Goal: Information Seeking & Learning: Learn about a topic

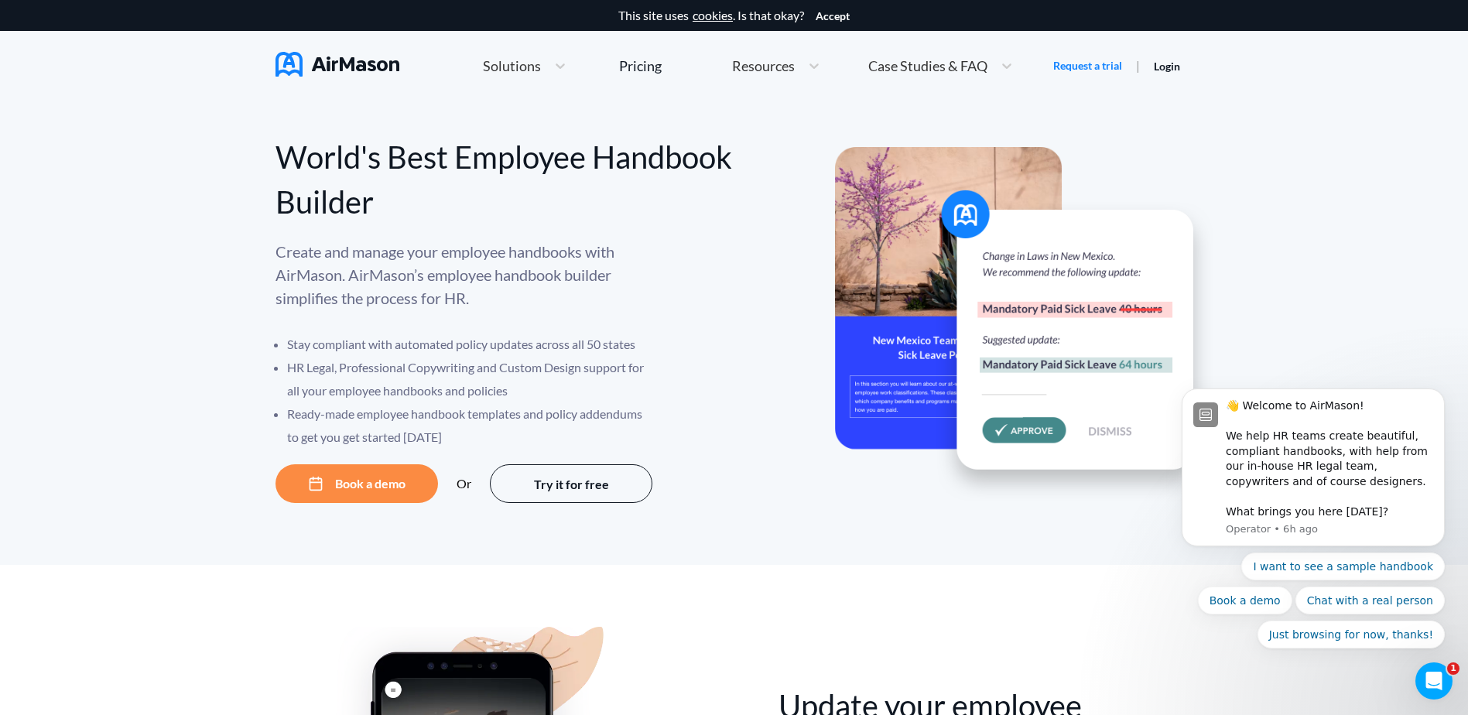
click at [903, 523] on div "World's Best Employee Handbook Builder Create and manage your employee handbook…" at bounding box center [734, 333] width 1468 height 464
click at [1434, 676] on icon "Open Intercom Messenger" at bounding box center [1434, 681] width 11 height 12
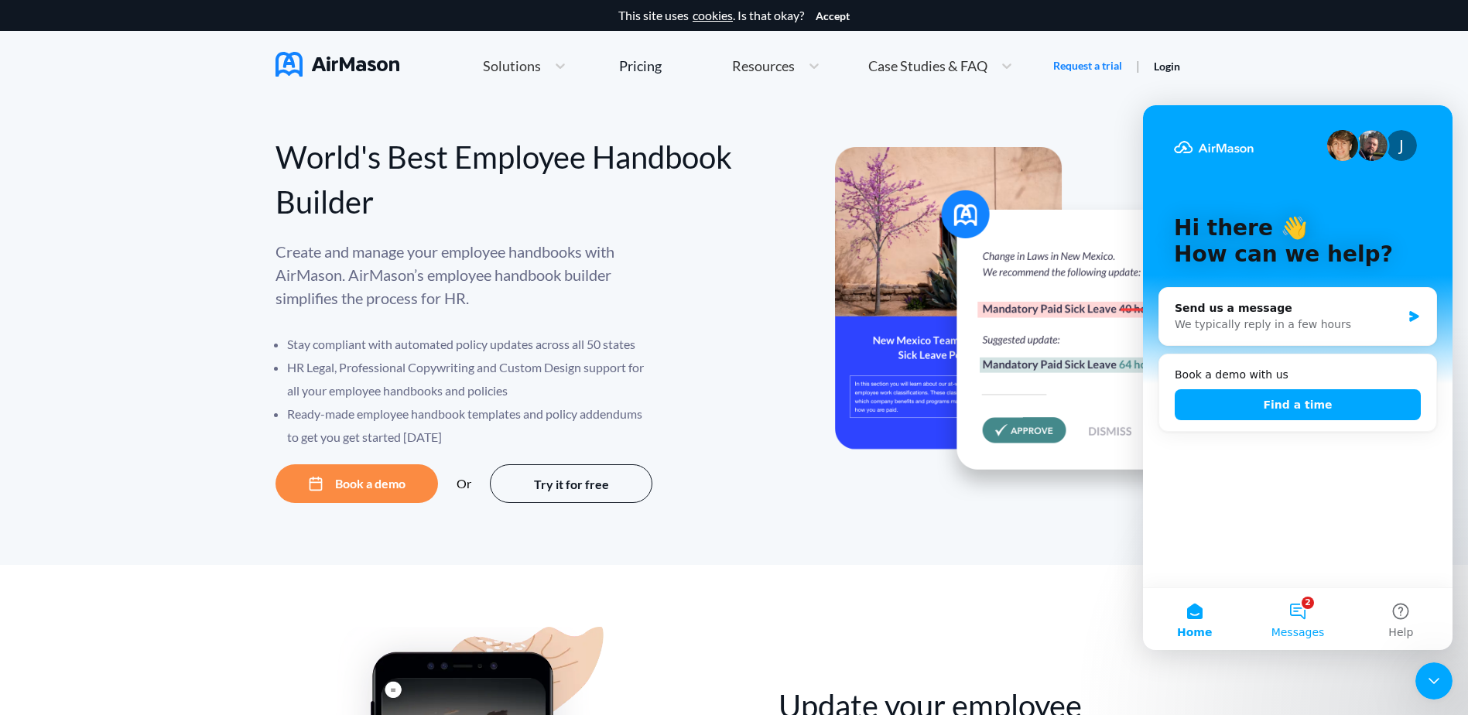
click at [1297, 611] on button "2 Messages" at bounding box center [1297, 619] width 103 height 62
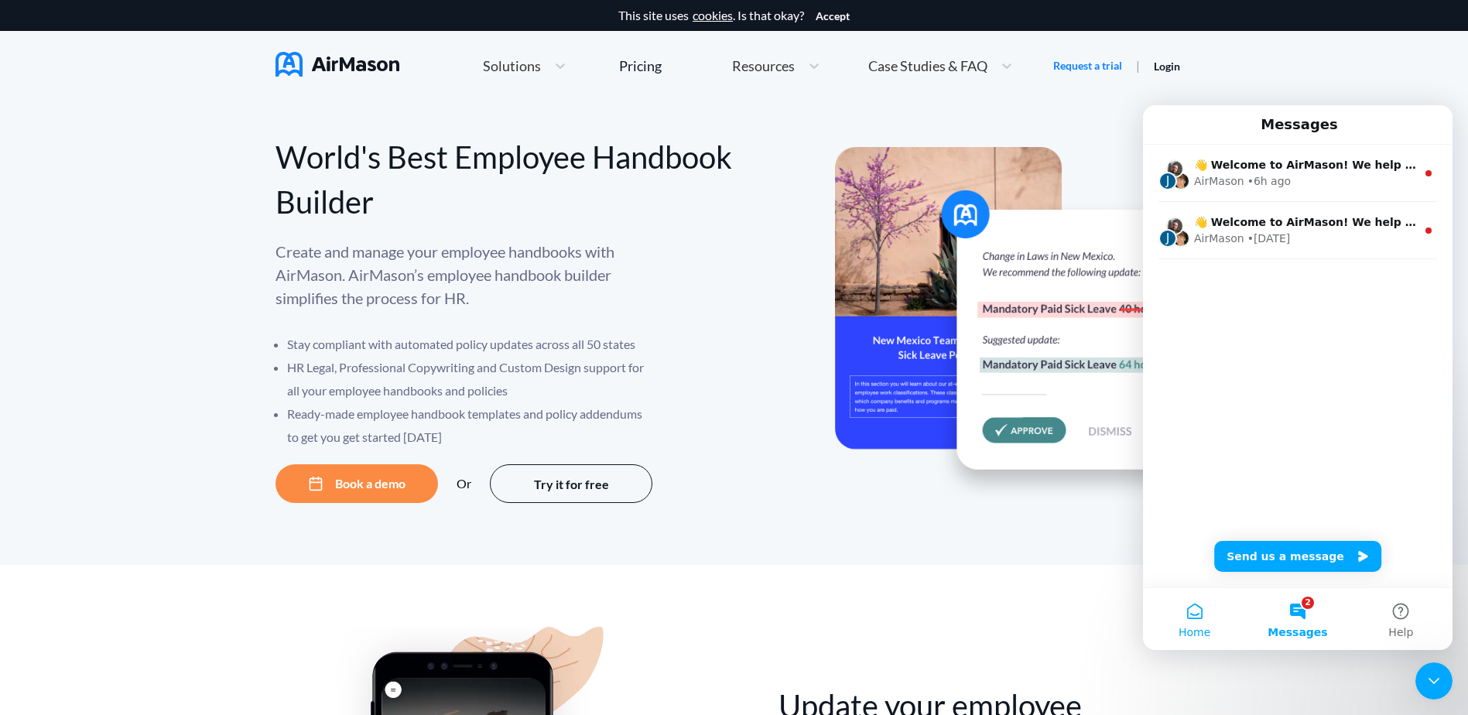
click at [1212, 613] on button "Home" at bounding box center [1194, 619] width 103 height 62
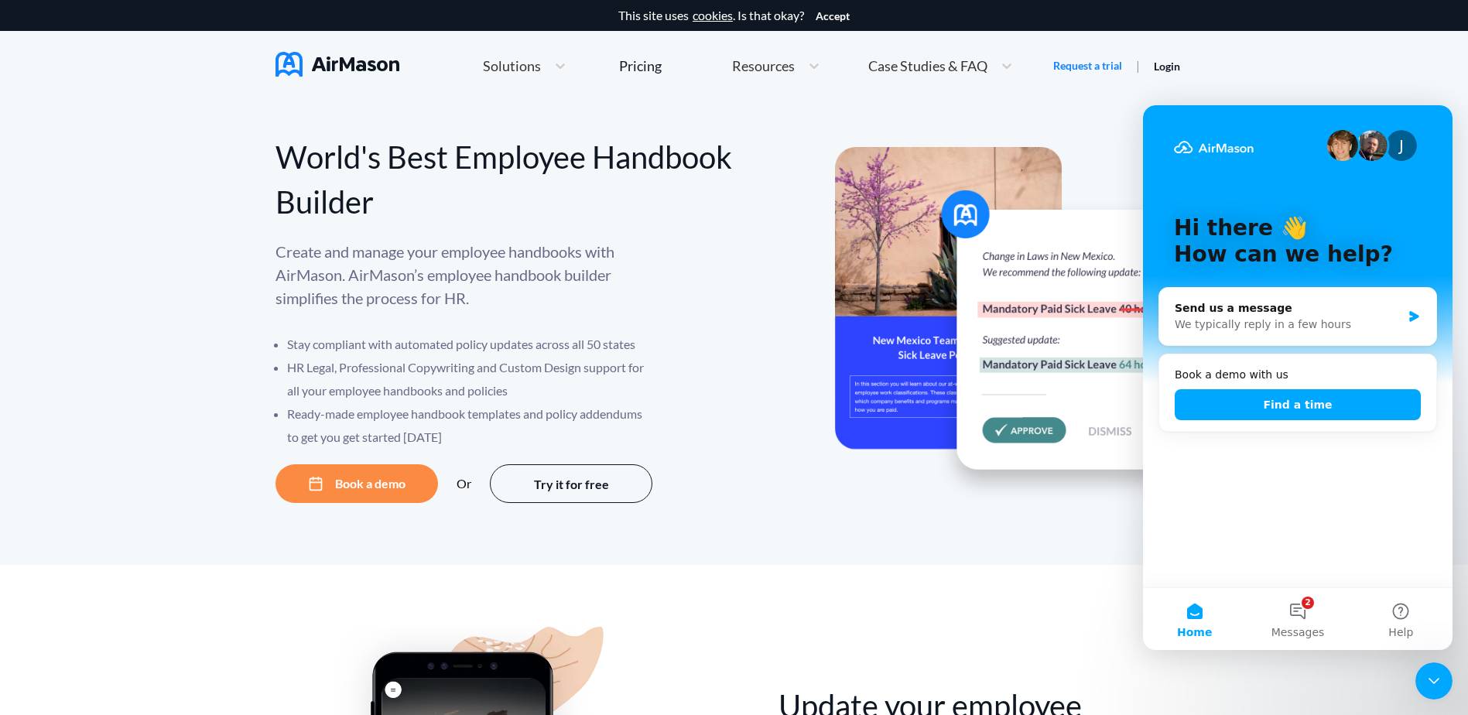
click at [1076, 196] on img at bounding box center [1024, 324] width 379 height 355
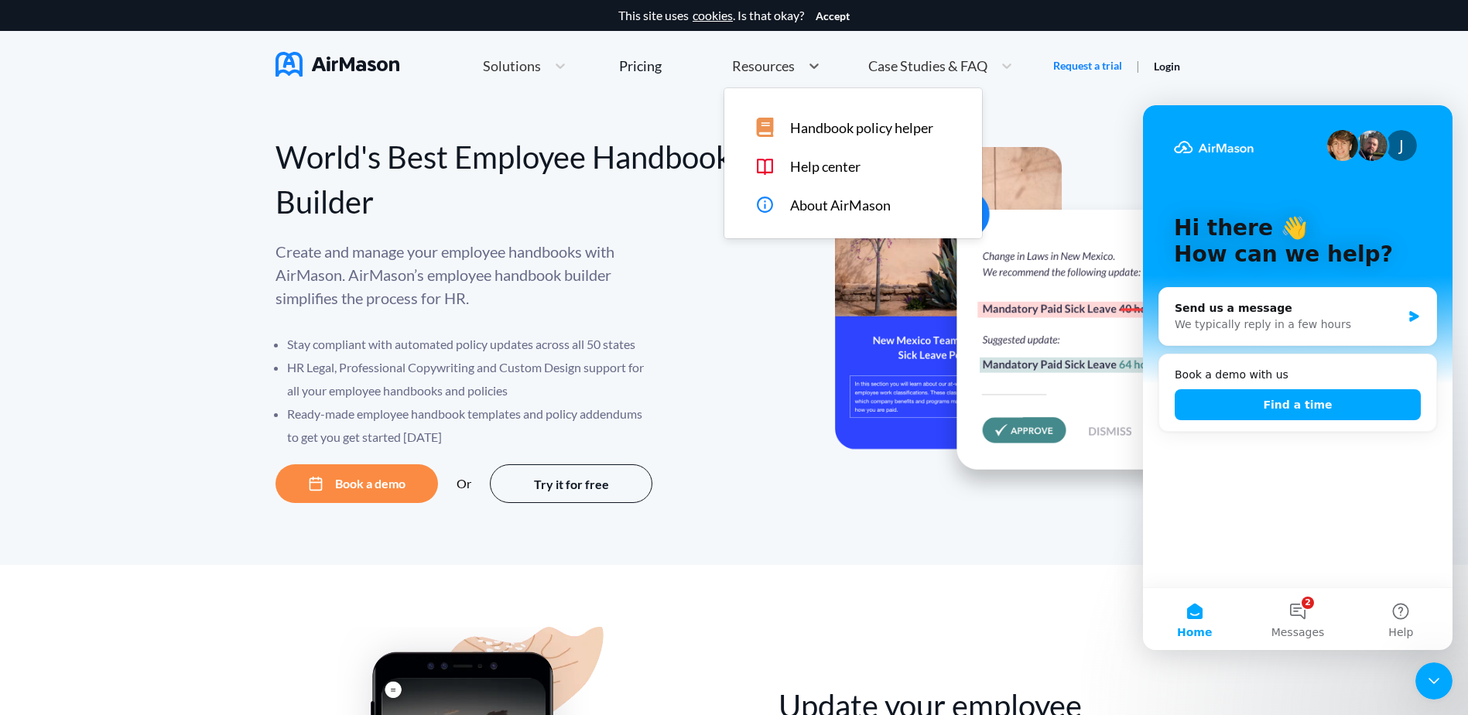
click at [775, 68] on span "Resources" at bounding box center [763, 66] width 63 height 14
click at [649, 67] on div "Pricing" at bounding box center [640, 66] width 43 height 14
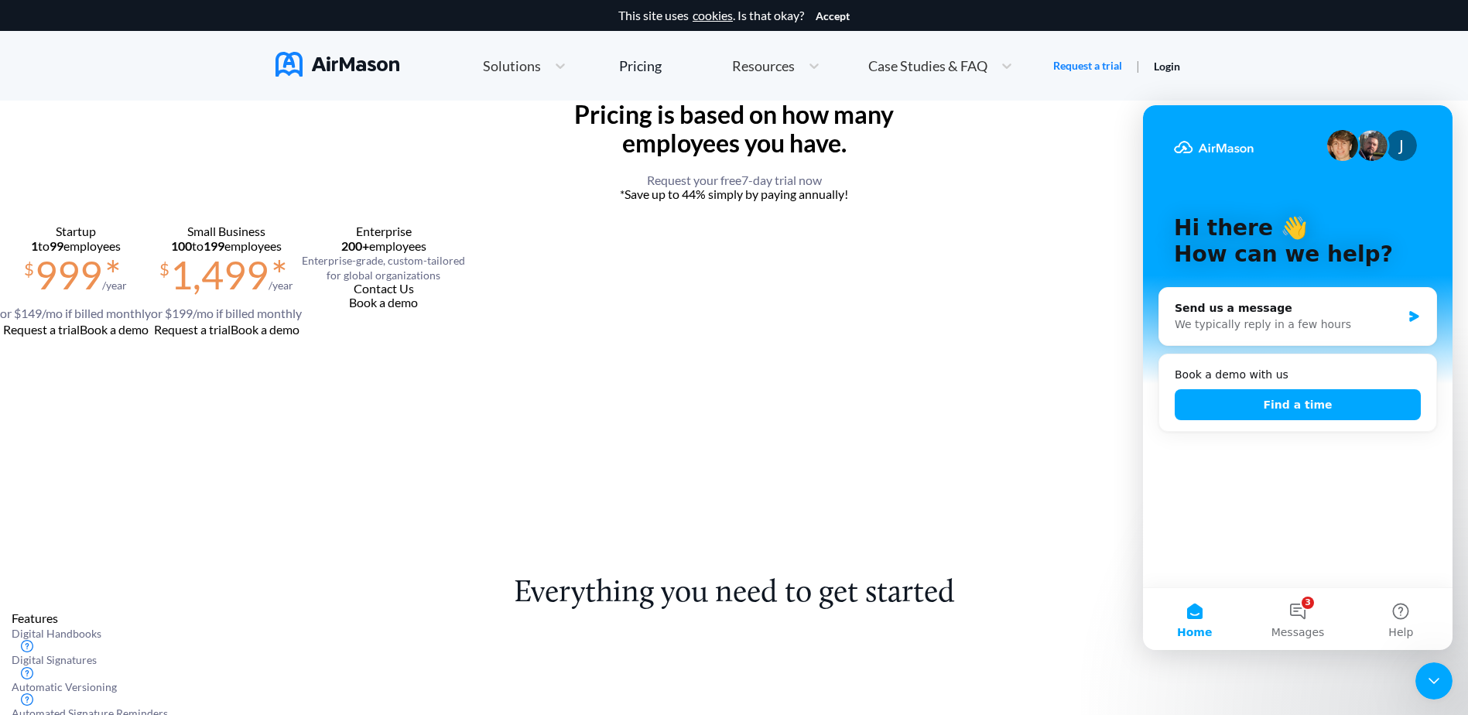
click at [972, 154] on div "Pricing is based on how many employees you have. Request your free 7 -day trial…" at bounding box center [734, 314] width 1468 height 426
